Goal: Information Seeking & Learning: Find specific page/section

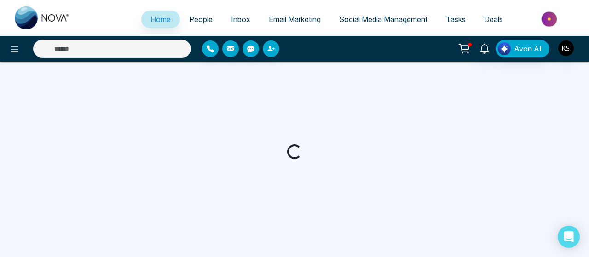
select select "*"
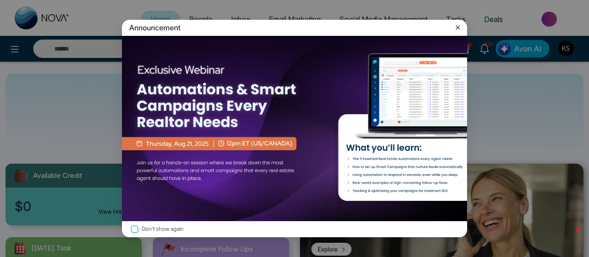
click at [458, 29] on icon at bounding box center [457, 27] width 9 height 9
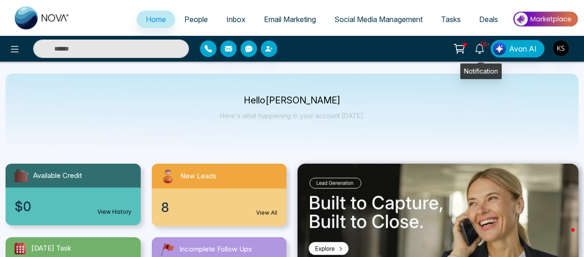
click at [480, 49] on icon at bounding box center [479, 49] width 10 height 10
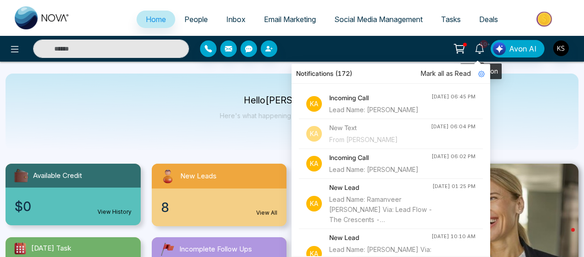
click at [480, 49] on icon at bounding box center [479, 49] width 10 height 10
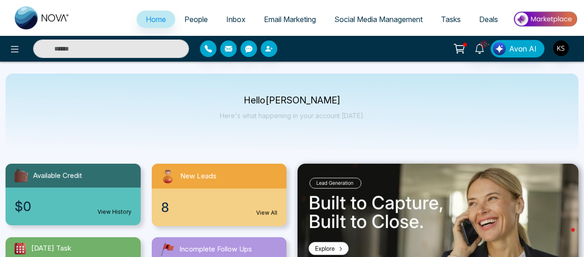
click at [486, 17] on span "Deals" at bounding box center [488, 19] width 19 height 9
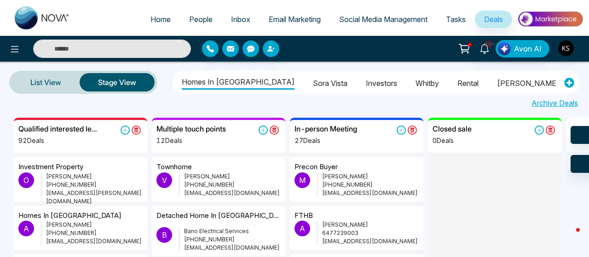
scroll to position [0, 206]
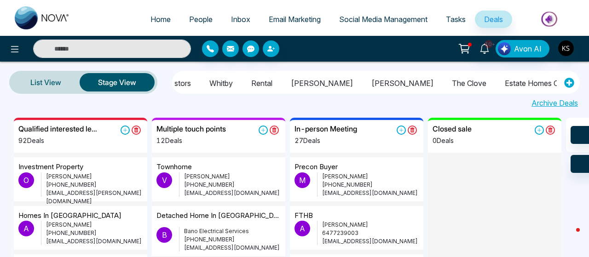
click at [504, 80] on li "Estate Homes Campaign" at bounding box center [545, 82] width 82 height 16
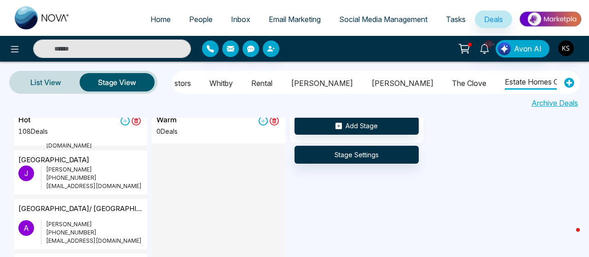
scroll to position [3961, 0]
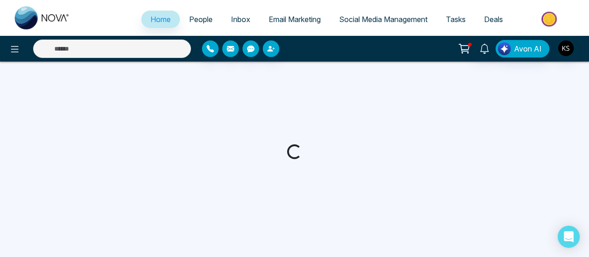
select select "*"
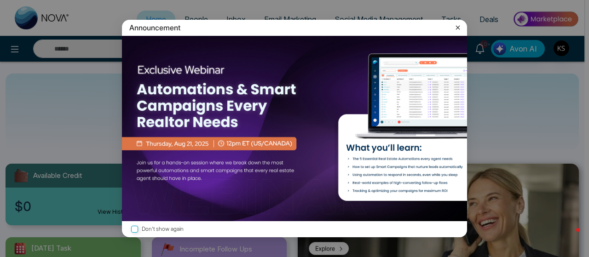
click at [140, 230] on label "Don't show again" at bounding box center [294, 229] width 330 height 9
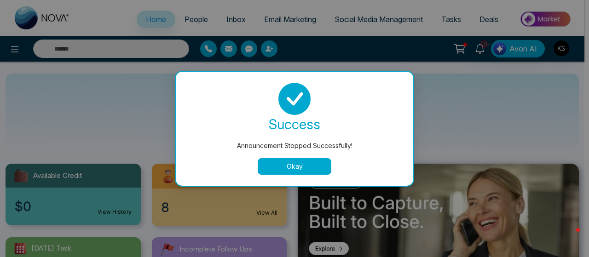
click at [307, 161] on button "Okay" at bounding box center [294, 166] width 74 height 17
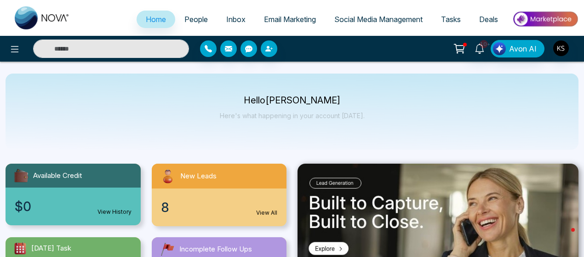
click at [134, 52] on input "text" at bounding box center [111, 49] width 156 height 18
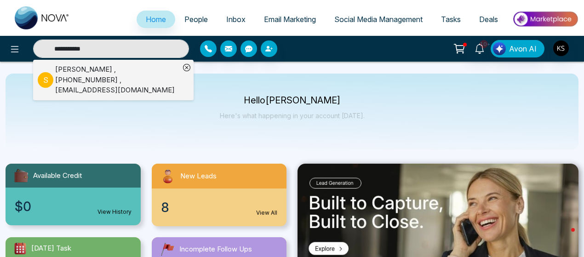
type input "**********"
click at [121, 74] on div "[PERSON_NAME] , [PHONE_NUMBER] , [EMAIL_ADDRESS][DOMAIN_NAME]" at bounding box center [117, 79] width 125 height 31
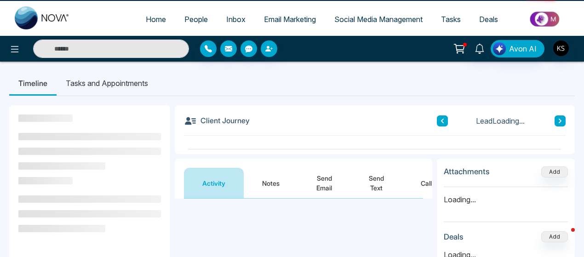
scroll to position [75, 0]
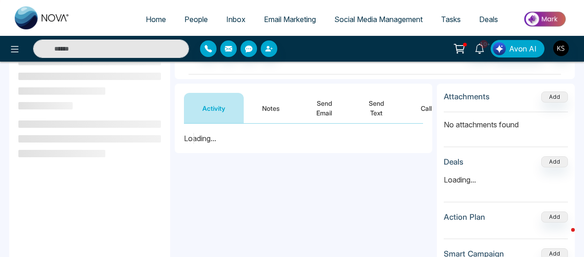
click at [271, 104] on button "Notes" at bounding box center [271, 108] width 54 height 30
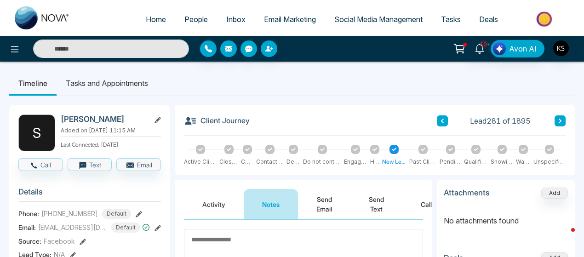
click at [303, 76] on ul "Timeline Tasks and Appointments" at bounding box center [292, 83] width 566 height 25
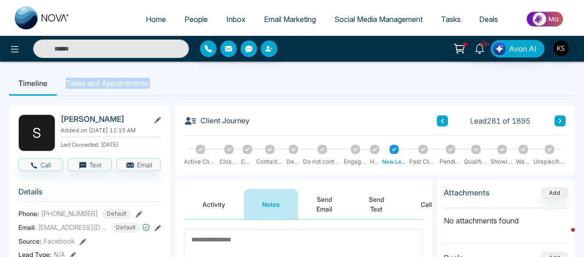
click at [303, 76] on ul "Timeline Tasks and Appointments" at bounding box center [292, 83] width 566 height 25
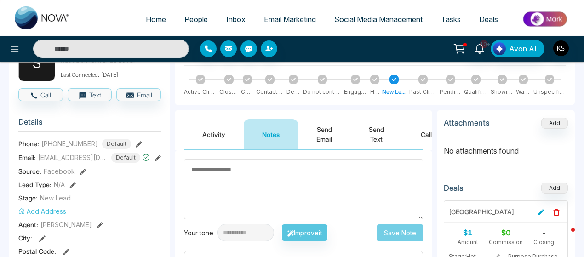
scroll to position [87, 0]
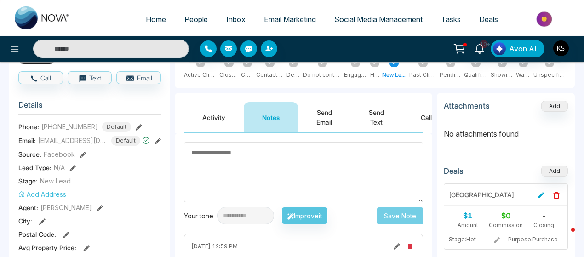
click at [267, 152] on textarea at bounding box center [303, 172] width 239 height 60
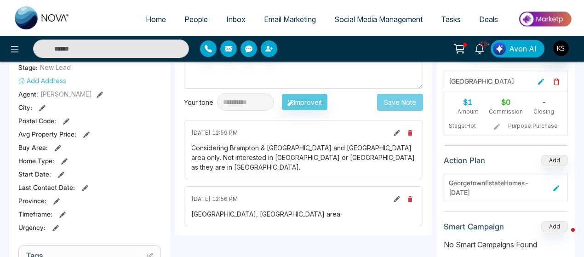
scroll to position [201, 0]
click at [252, 156] on div "Considering Brampton & [GEOGRAPHIC_DATA] and [GEOGRAPHIC_DATA] area only. Not i…" at bounding box center [303, 157] width 224 height 29
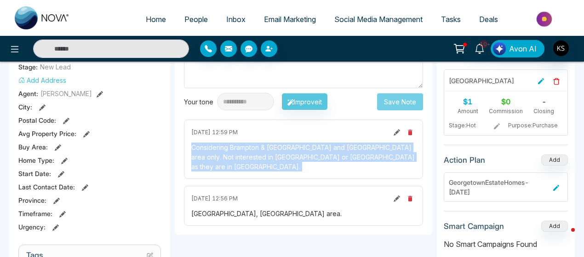
click at [252, 156] on div "Considering Brampton & [GEOGRAPHIC_DATA] and [GEOGRAPHIC_DATA] area only. Not i…" at bounding box center [303, 157] width 224 height 29
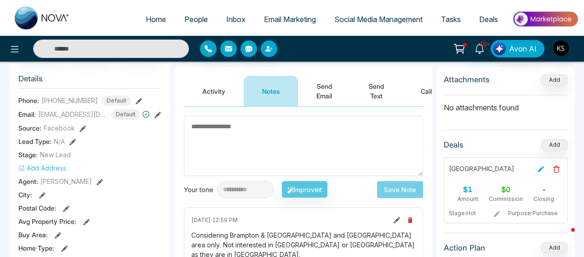
scroll to position [111, 0]
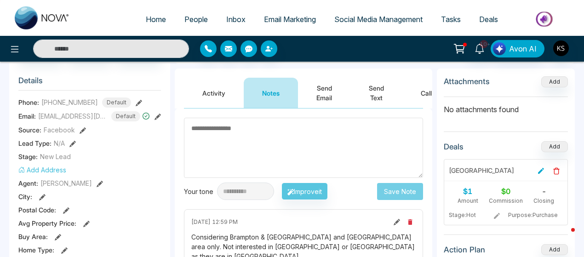
click at [228, 128] on textarea at bounding box center [303, 148] width 239 height 60
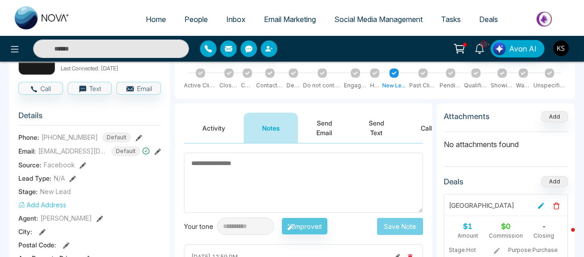
scroll to position [76, 0]
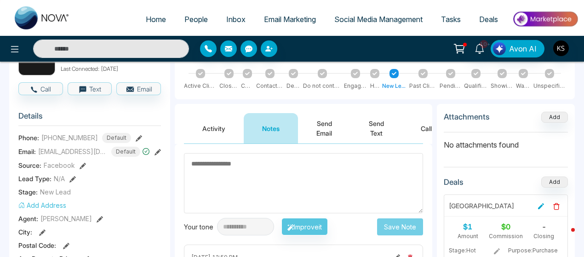
click at [228, 165] on textarea at bounding box center [303, 183] width 239 height 60
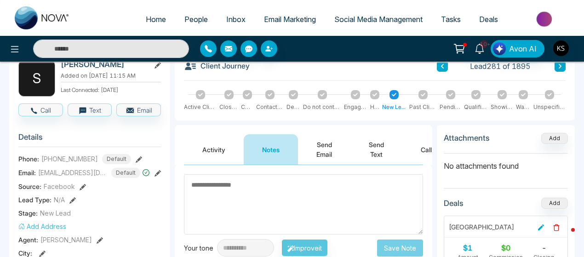
scroll to position [51, 0]
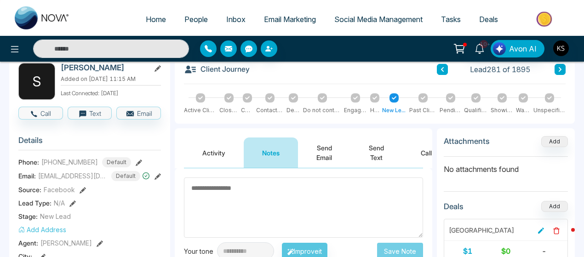
click at [210, 187] on textarea at bounding box center [303, 207] width 239 height 60
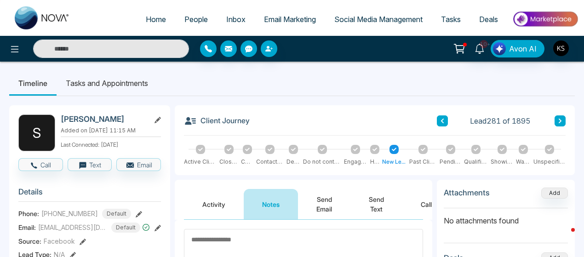
click at [207, 210] on button "Activity" at bounding box center [214, 204] width 60 height 30
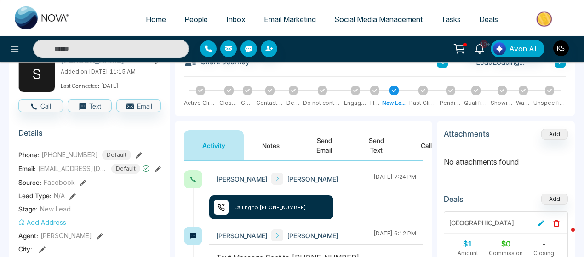
scroll to position [61, 0]
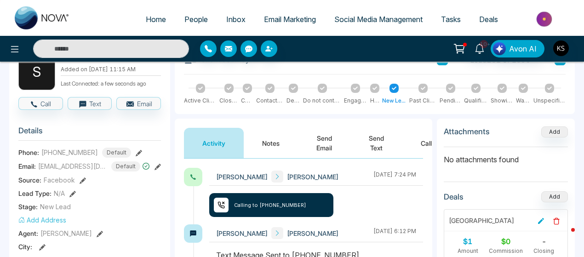
click at [269, 144] on button "Notes" at bounding box center [271, 143] width 54 height 30
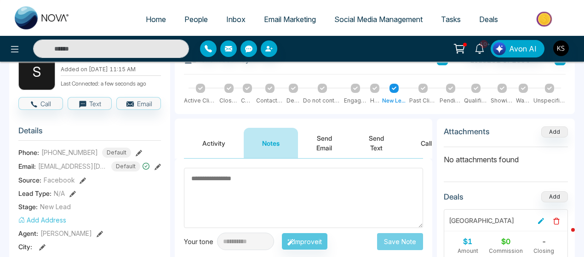
click at [214, 181] on textarea at bounding box center [303, 198] width 239 height 60
click at [217, 178] on textarea at bounding box center [303, 198] width 239 height 60
click at [229, 182] on textarea at bounding box center [303, 198] width 239 height 60
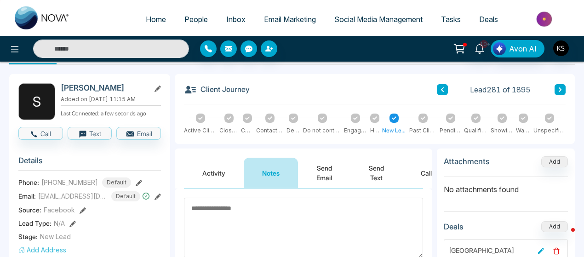
scroll to position [30, 0]
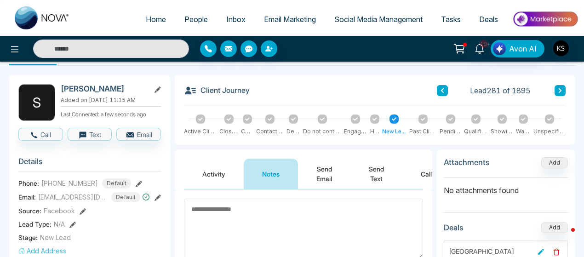
click at [207, 208] on textarea at bounding box center [303, 229] width 239 height 60
click at [218, 206] on textarea at bounding box center [303, 229] width 239 height 60
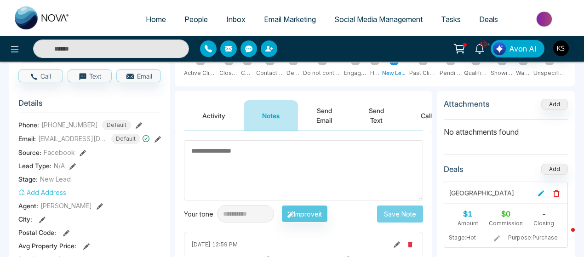
click at [215, 153] on textarea at bounding box center [303, 170] width 239 height 60
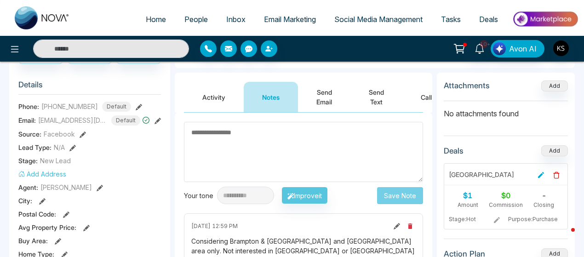
scroll to position [128, 0]
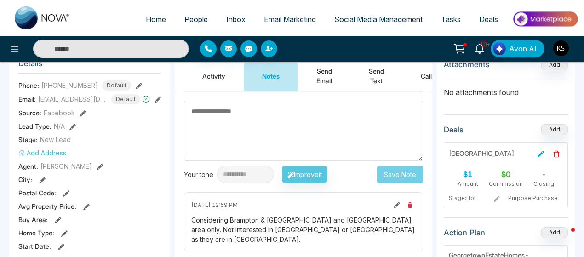
click at [234, 120] on textarea at bounding box center [303, 131] width 239 height 60
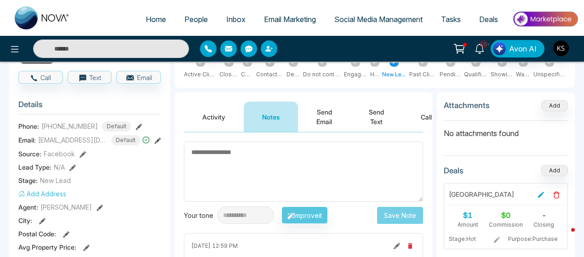
scroll to position [87, 0]
click at [208, 160] on textarea at bounding box center [303, 172] width 239 height 60
click at [226, 157] on textarea at bounding box center [303, 172] width 239 height 60
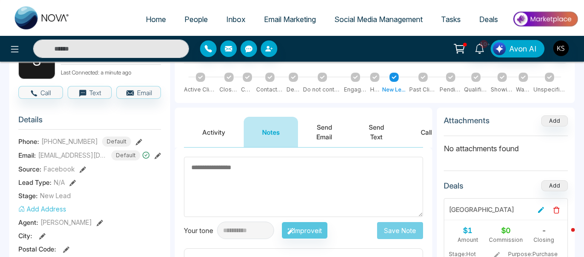
scroll to position [73, 0]
click at [223, 174] on textarea at bounding box center [303, 186] width 239 height 60
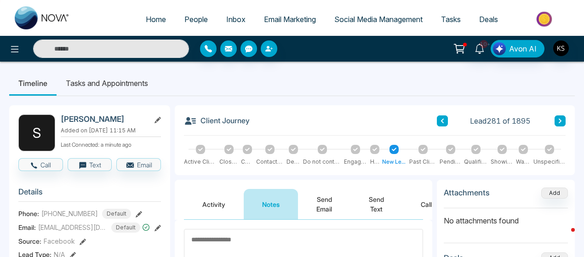
click at [137, 50] on input "text" at bounding box center [111, 49] width 156 height 18
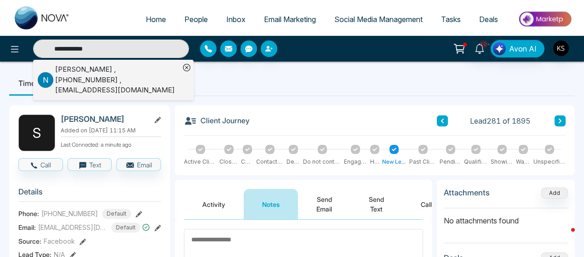
type input "**********"
click at [115, 70] on div "[PERSON_NAME] , [PHONE_NUMBER] , [EMAIL_ADDRESS][DOMAIN_NAME]" at bounding box center [117, 79] width 125 height 31
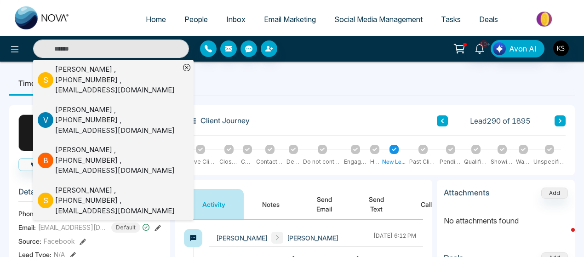
click at [247, 93] on ul "Timeline Tasks and Appointments" at bounding box center [292, 83] width 566 height 25
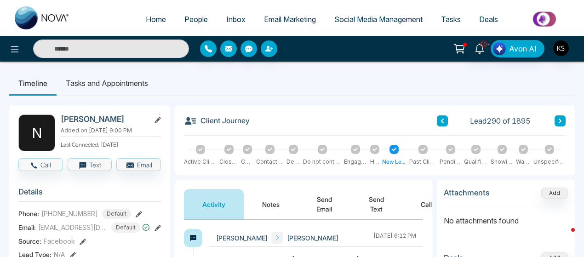
scroll to position [128, 0]
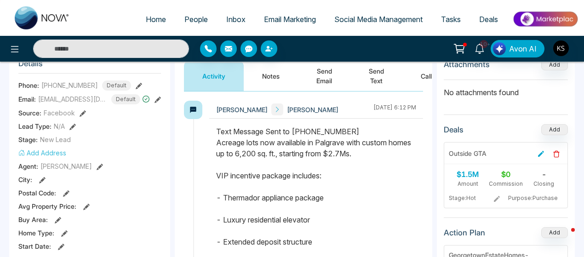
click at [275, 89] on button "Notes" at bounding box center [271, 76] width 54 height 30
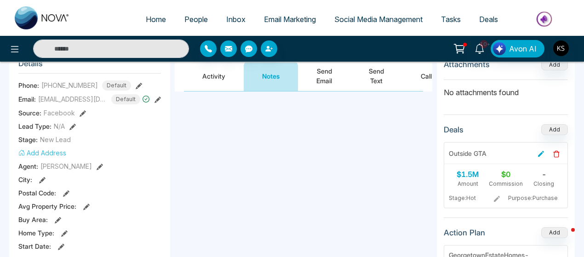
click at [273, 80] on button "Notes" at bounding box center [271, 76] width 54 height 30
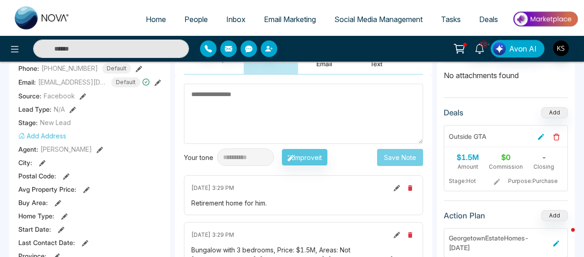
scroll to position [57, 0]
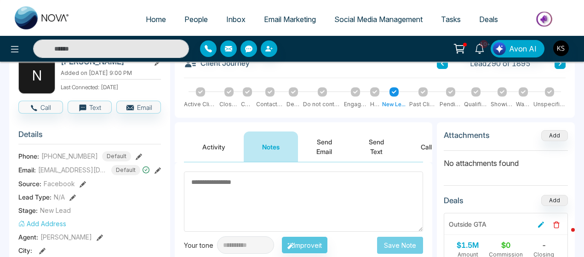
click at [257, 191] on textarea at bounding box center [303, 202] width 239 height 60
click at [257, 179] on textarea at bounding box center [303, 202] width 239 height 60
click at [149, 57] on input "text" at bounding box center [111, 49] width 156 height 18
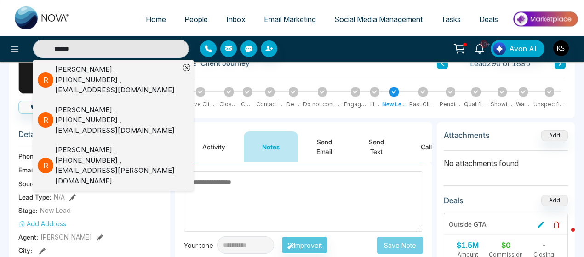
type input "******"
click at [100, 75] on div "[PERSON_NAME] , [PHONE_NUMBER] , [EMAIL_ADDRESS][DOMAIN_NAME]" at bounding box center [117, 79] width 125 height 31
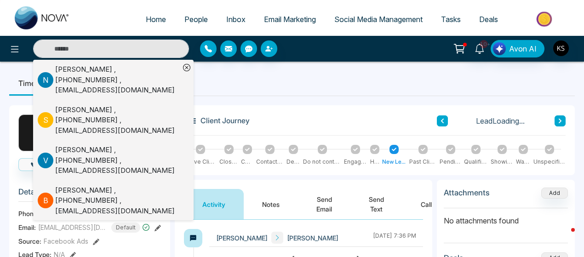
scroll to position [129, 0]
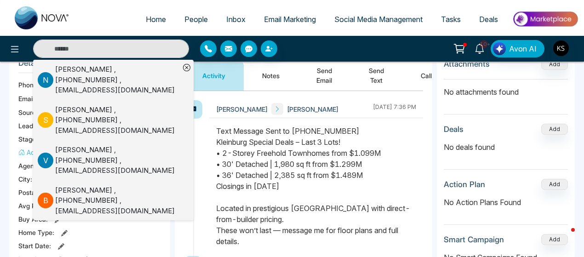
click at [293, 174] on div "Text Message Sent to [PHONE_NUMBER] Kleinburg Special Deals – Last 3 Lots! • 2-…" at bounding box center [316, 186] width 200 height 121
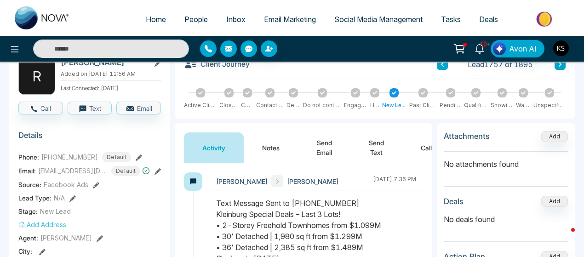
scroll to position [0, 0]
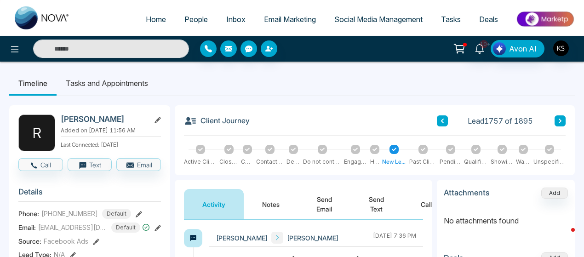
click at [119, 58] on div "10+ Avon AI" at bounding box center [292, 49] width 584 height 26
click at [114, 55] on input "text" at bounding box center [111, 49] width 156 height 18
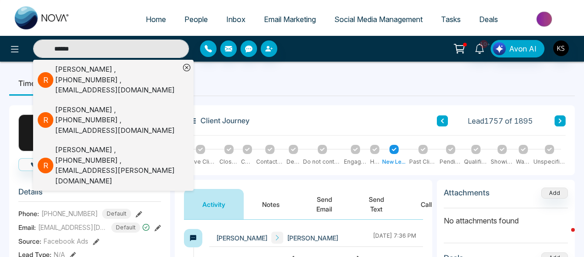
type input "******"
click at [126, 105] on div "[PERSON_NAME] , [PHONE_NUMBER] , [EMAIL_ADDRESS][DOMAIN_NAME]" at bounding box center [117, 120] width 125 height 31
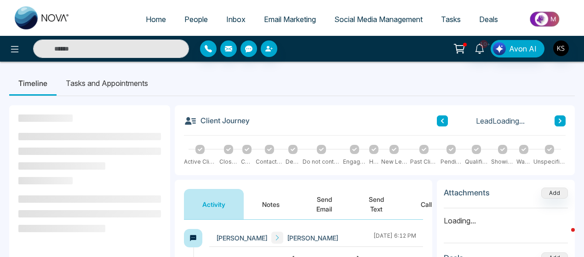
scroll to position [86, 0]
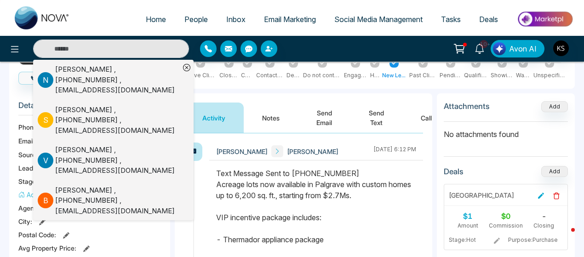
click at [275, 115] on button "Notes" at bounding box center [271, 118] width 54 height 30
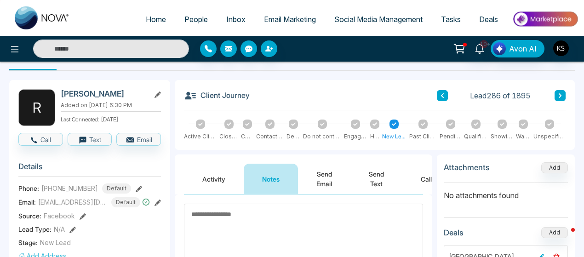
scroll to position [21, 0]
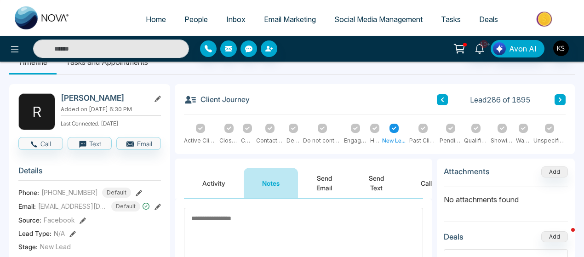
click at [266, 223] on textarea at bounding box center [303, 238] width 239 height 60
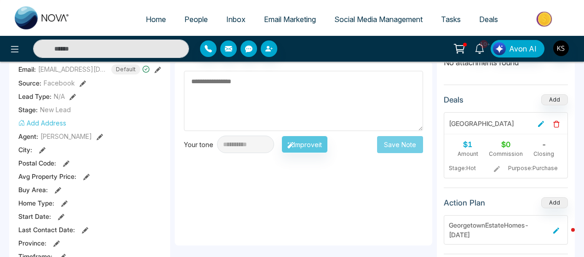
scroll to position [31, 0]
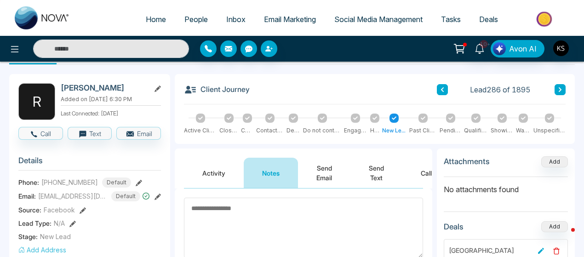
click at [223, 170] on button "Activity" at bounding box center [214, 173] width 60 height 30
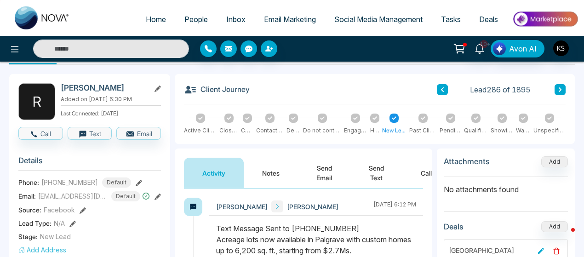
click at [267, 175] on button "Notes" at bounding box center [271, 173] width 54 height 30
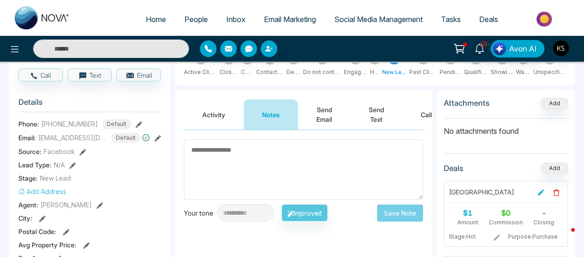
scroll to position [68, 0]
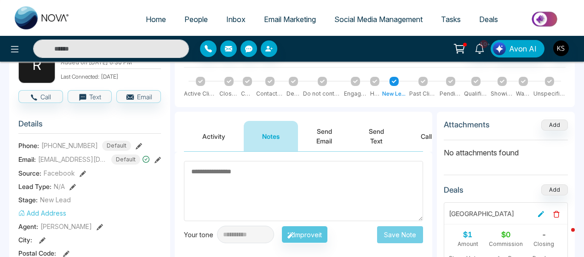
click at [221, 150] on button "Activity" at bounding box center [214, 136] width 60 height 30
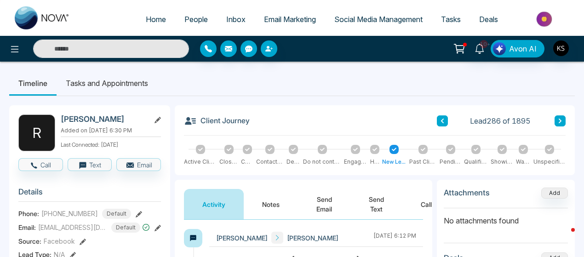
click at [151, 48] on input "text" at bounding box center [111, 49] width 156 height 18
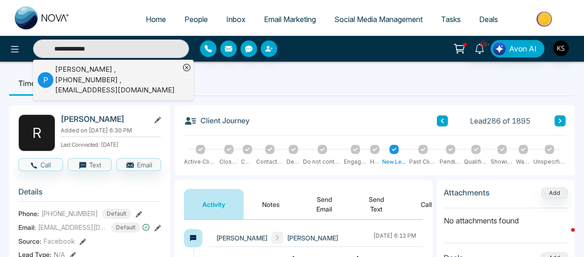
type input "**********"
click at [95, 78] on div "[PERSON_NAME] , [PHONE_NUMBER] , [EMAIL_ADDRESS][DOMAIN_NAME]" at bounding box center [117, 79] width 125 height 31
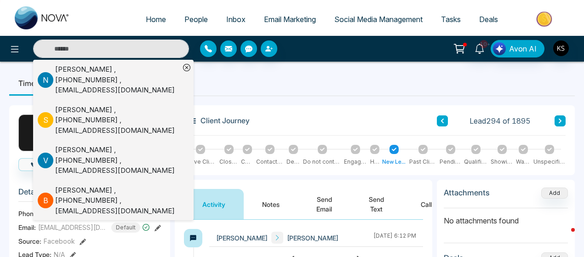
click at [287, 87] on ul "Timeline Tasks and Appointments" at bounding box center [292, 83] width 566 height 25
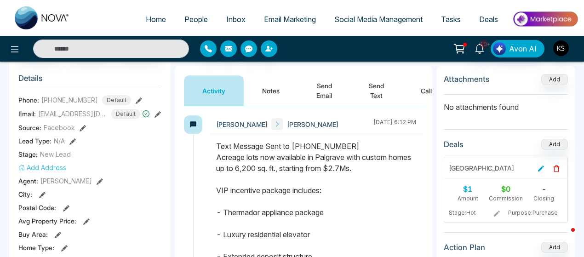
scroll to position [130, 0]
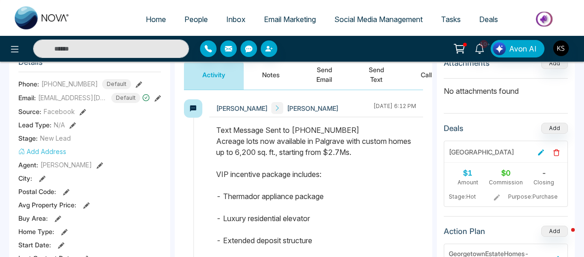
click at [272, 74] on button "Notes" at bounding box center [271, 74] width 54 height 30
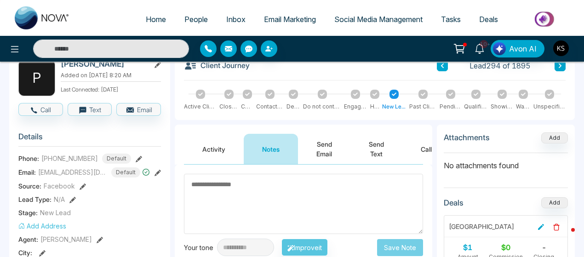
scroll to position [53, 0]
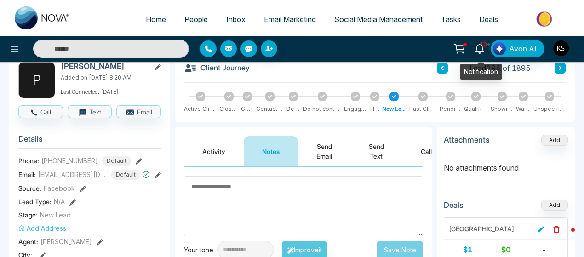
click at [481, 49] on icon at bounding box center [479, 49] width 10 height 10
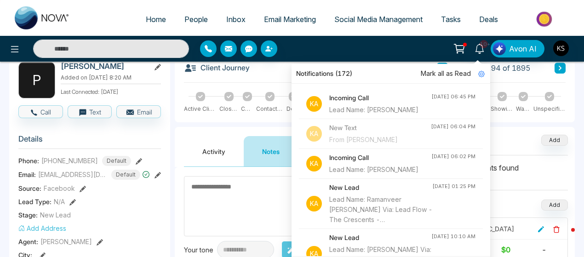
click at [412, 48] on div "10+ Notifications (172) Mark all as Read Ka Incoming Call Lead Name: [PERSON_NA…" at bounding box center [462, 48] width 232 height 17
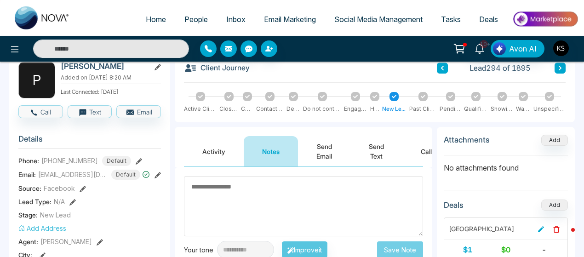
click at [405, 42] on div "10+ Notifications (172) Mark all as Read Ka Incoming Call Lead Name: [PERSON_NA…" at bounding box center [462, 48] width 232 height 17
click at [306, 183] on textarea at bounding box center [303, 206] width 239 height 60
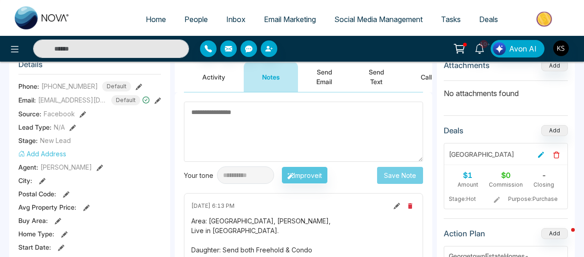
scroll to position [127, 0]
